Goal: Task Accomplishment & Management: Use online tool/utility

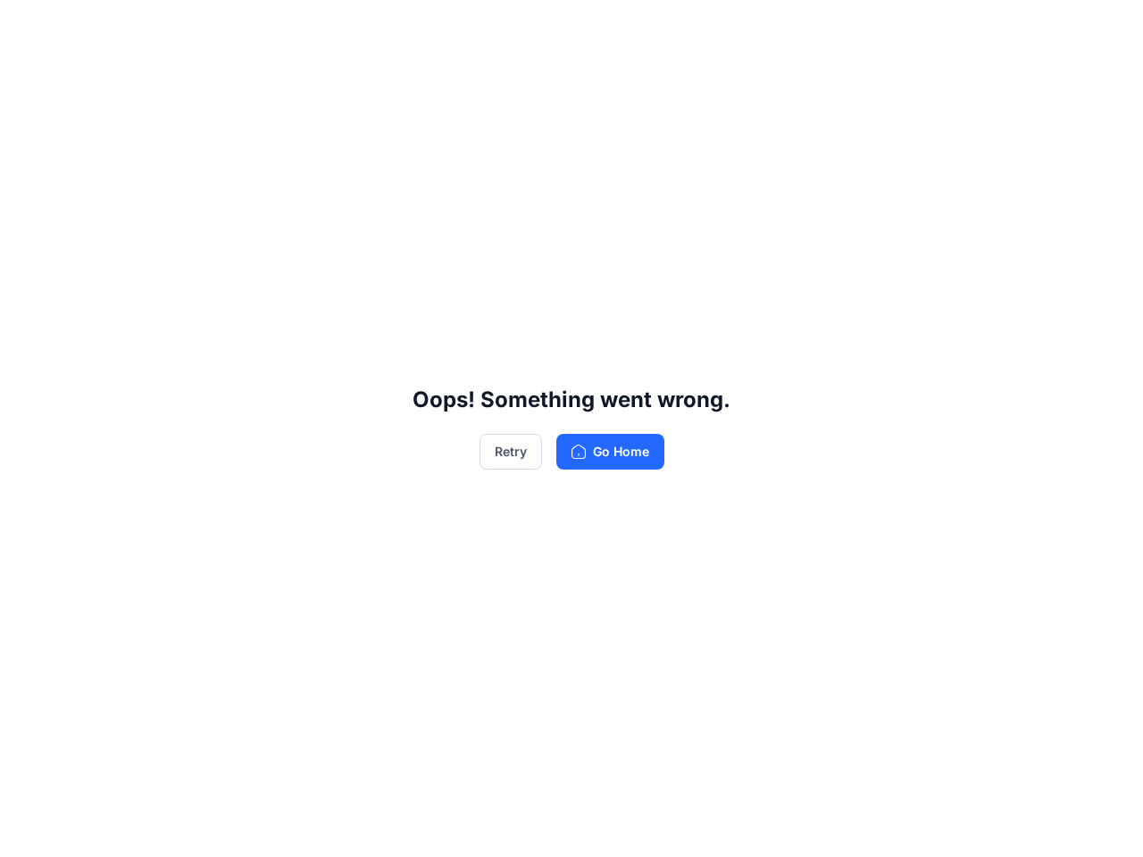
click at [572, 429] on div "Oops! Something went wrong. Retry Go Home" at bounding box center [571, 428] width 1143 height 857
click at [510, 452] on button "Retry" at bounding box center [511, 452] width 63 height 36
click at [572, 429] on div "Oops! Something went wrong. Retry Go Home" at bounding box center [571, 428] width 1143 height 857
click at [510, 452] on button "Retry" at bounding box center [511, 452] width 63 height 36
